Goal: Task Accomplishment & Management: Manage account settings

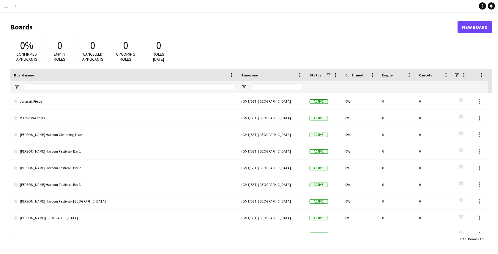
click at [6, 6] on app-icon "Menu" at bounding box center [6, 6] width 5 height 5
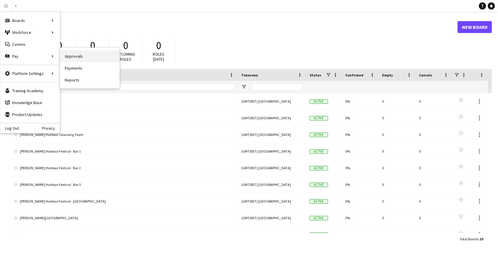
click at [63, 56] on link "Approvals" at bounding box center [89, 56] width 59 height 12
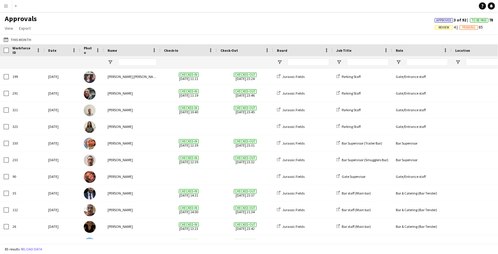
type input "******"
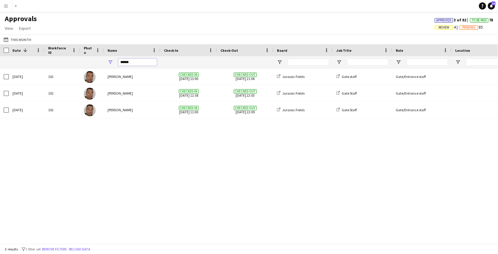
click at [121, 60] on input "******" at bounding box center [137, 62] width 39 height 7
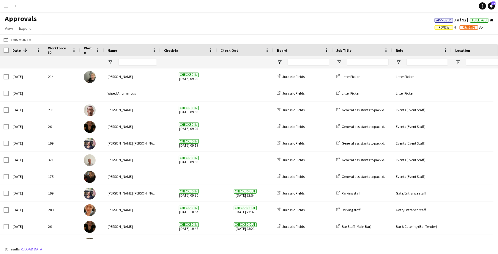
click at [122, 38] on div "This Month This Month [DATE] This Week This Month [DATE] Last Week Last Month […" at bounding box center [249, 39] width 498 height 10
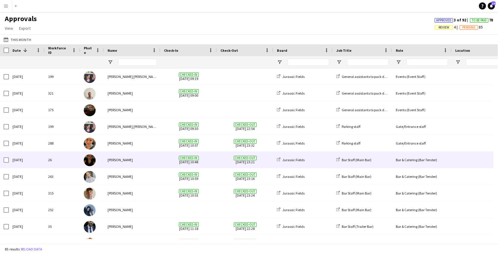
scroll to position [67, 0]
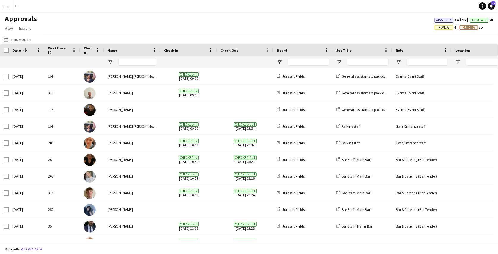
click at [8, 5] on app-icon "Menu" at bounding box center [6, 6] width 5 height 5
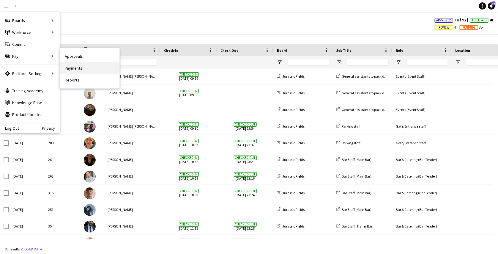
click at [74, 66] on link "Payments" at bounding box center [89, 68] width 59 height 12
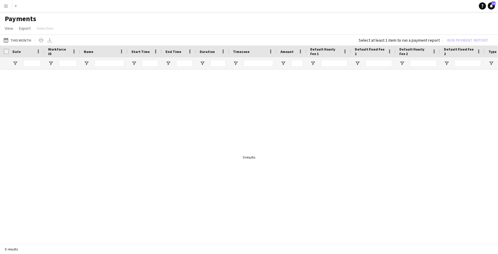
click at [4, 7] on app-icon "Menu" at bounding box center [6, 6] width 5 height 5
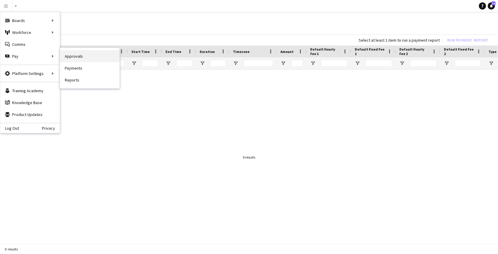
click at [67, 56] on link "Approvals" at bounding box center [89, 56] width 59 height 12
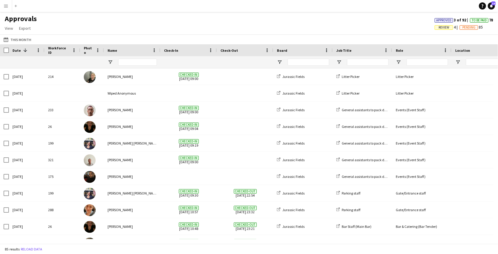
click at [5, 4] on app-icon "Menu" at bounding box center [6, 6] width 5 height 5
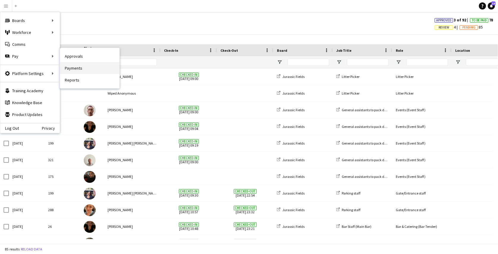
click at [73, 70] on link "Payments" at bounding box center [89, 68] width 59 height 12
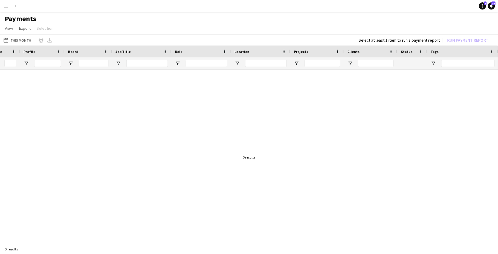
click at [4, 3] on button "Menu" at bounding box center [6, 6] width 12 height 12
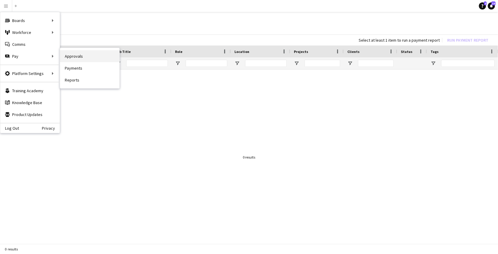
click at [71, 55] on link "Approvals" at bounding box center [89, 56] width 59 height 12
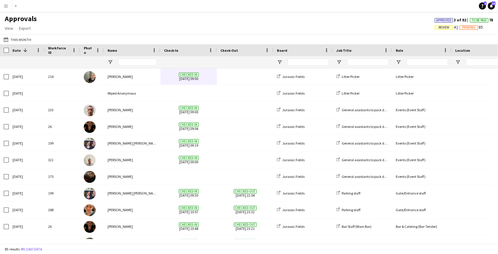
drag, startPoint x: 188, startPoint y: 98, endPoint x: 188, endPoint y: 74, distance: 24.1
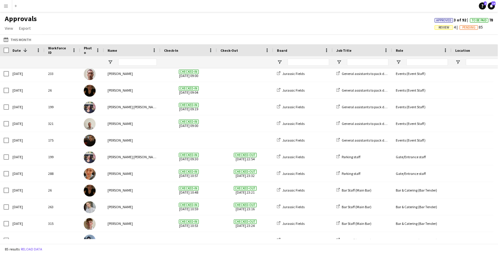
click at [6, 5] on app-icon "Menu" at bounding box center [6, 6] width 5 height 5
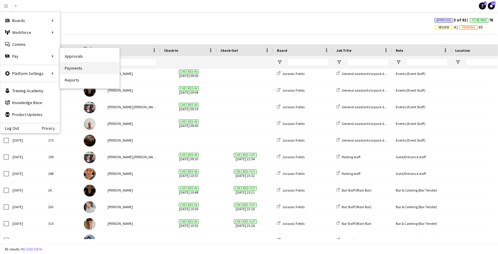
click at [82, 66] on link "Payments" at bounding box center [89, 68] width 59 height 12
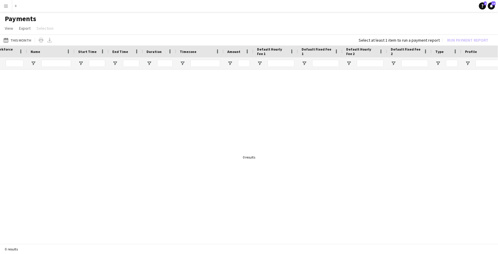
scroll to position [0, 68]
